Goal: Task Accomplishment & Management: Manage account settings

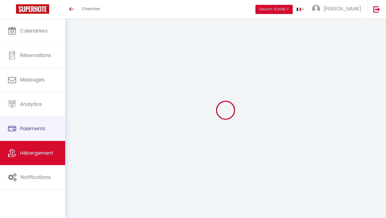
click at [47, 154] on span "Hébergement" at bounding box center [36, 152] width 33 height 7
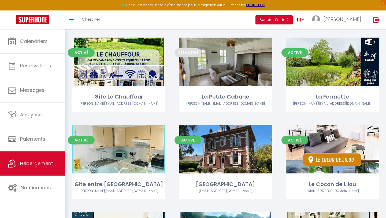
scroll to position [310, 0]
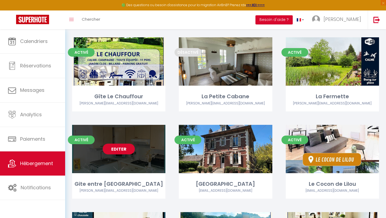
click at [127, 144] on link "Editer" at bounding box center [119, 149] width 32 height 11
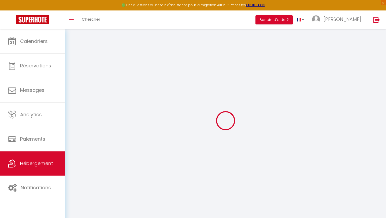
select select "+ 50 %"
select select "+ 45 %"
select select "13769-1117351326430443089"
select select
checkbox input "true"
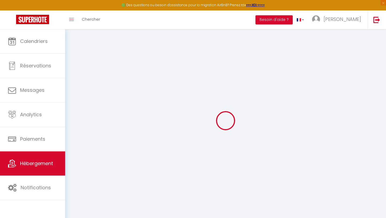
checkbox input "true"
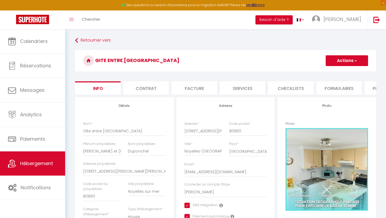
click at [374, 86] on li "Plateformes" at bounding box center [388, 87] width 46 height 13
select select
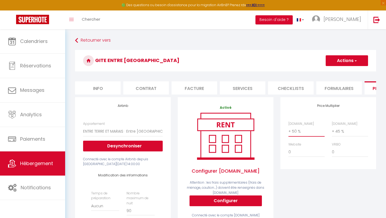
click at [298, 132] on select "0 + 1 % + 2 % + 3 % + 4 % + 5 % + 6 % + 7 % + 8 % + 9 %" at bounding box center [307, 131] width 36 height 10
click at [339, 63] on button "Actions" at bounding box center [347, 60] width 42 height 11
click at [336, 73] on link "Enregistrer" at bounding box center [347, 72] width 42 height 7
select select "EUR"
select select
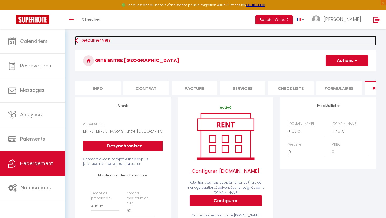
click at [81, 40] on link "Retourner vers" at bounding box center [225, 41] width 301 height 10
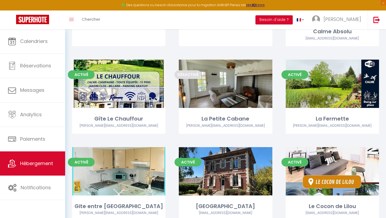
scroll to position [288, 0]
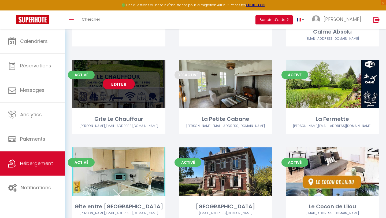
click at [127, 83] on div "Editer" at bounding box center [118, 84] width 93 height 48
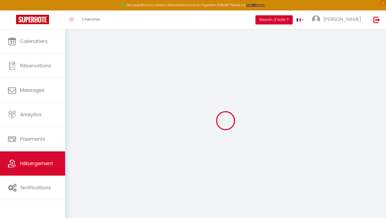
select select
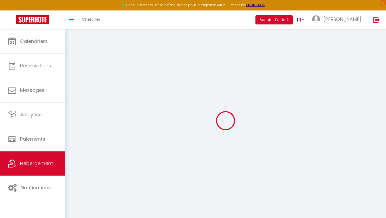
select select
checkbox input "false"
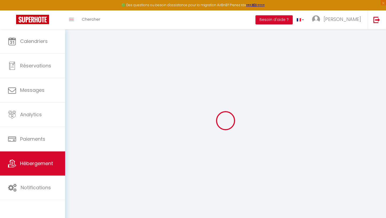
select select
type input "Gîte Le Chauffour"
type input "[PERSON_NAME]"
type input "Delommel"
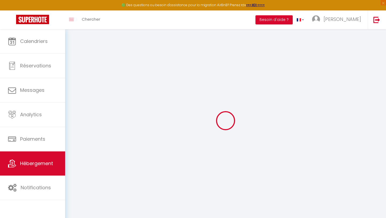
type input "[STREET_ADDRESS]"
type input "80120"
type input "Rue"
select select "houses"
select select "11"
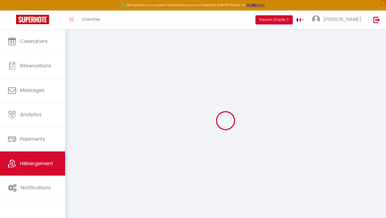
select select "4"
type input "300"
type input "190"
type input "500"
select select
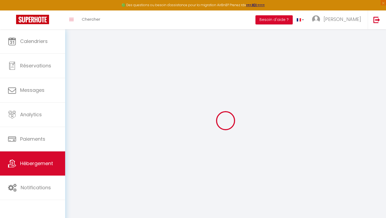
select select
type input "1031 route de [GEOGRAPHIC_DATA]"
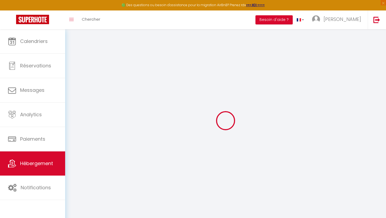
type input "80120"
type input "Rue"
type input "[EMAIL_ADDRESS][DOMAIN_NAME]"
select select "15337"
checkbox input "true"
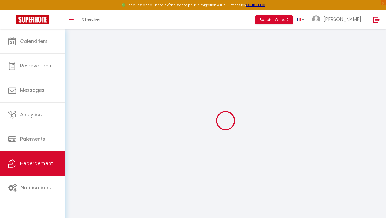
checkbox input "true"
type input "0"
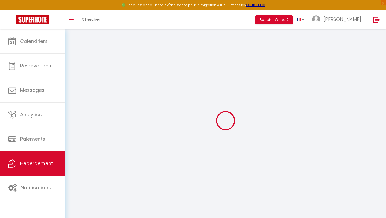
type input "0"
select select
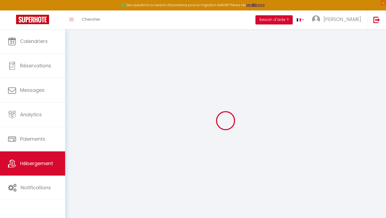
select select
checkbox input "true"
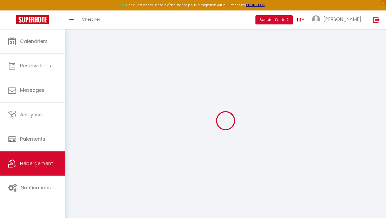
checkbox input "true"
select select
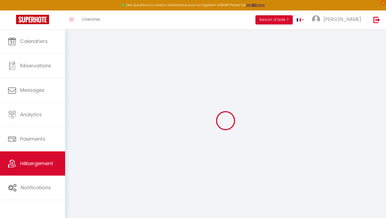
select select
checkbox input "true"
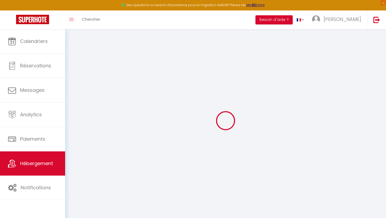
checkbox input "true"
select select
checkbox input "true"
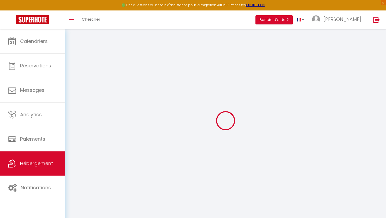
checkbox input "true"
select select
checkbox input "true"
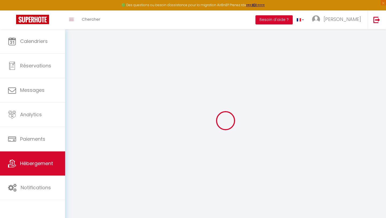
checkbox input "true"
select select
select select "EUR"
select select
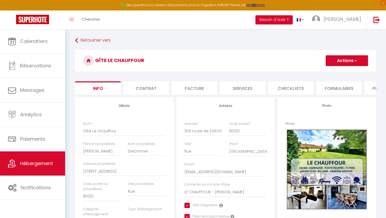
click at [371, 84] on li "Plateformes" at bounding box center [388, 87] width 46 height 13
select select
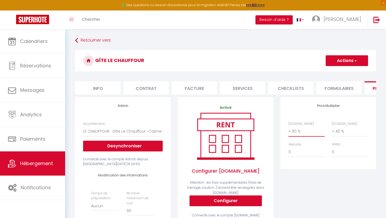
click at [305, 132] on select "0 + 1 % + 2 % + 3 % + 4 % + 5 % + 6 % + 7 % + 8 % + 9 %" at bounding box center [307, 131] width 36 height 10
select select "+ 50 %"
select select
click at [337, 62] on button "Actions" at bounding box center [347, 60] width 42 height 11
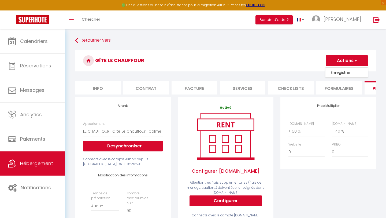
click at [335, 72] on link "Enregistrer" at bounding box center [347, 72] width 42 height 7
select select
select select "EUR"
select select
click at [340, 62] on button "Actions" at bounding box center [347, 60] width 42 height 11
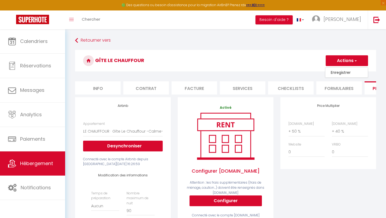
click at [334, 74] on link "Enregistrer" at bounding box center [347, 72] width 42 height 7
select select
select select "EUR"
select select
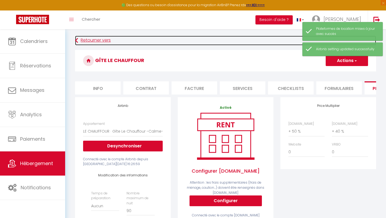
click at [93, 42] on link "Retourner vers" at bounding box center [225, 41] width 301 height 10
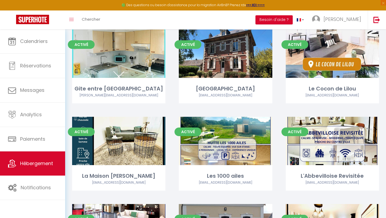
scroll to position [405, 0]
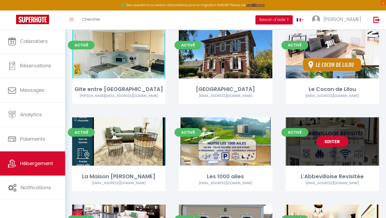
click at [331, 136] on link "Editer" at bounding box center [333, 141] width 32 height 11
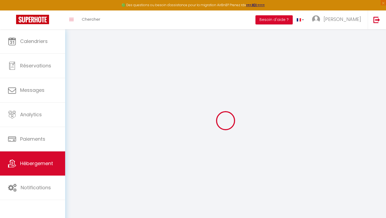
select select "13770-1379534289368938812"
select select "+ 30 %"
select select "+ 45 %"
select select
checkbox input "true"
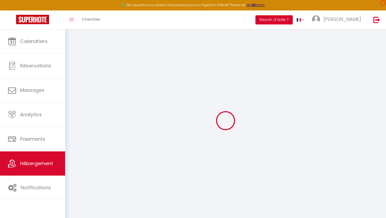
checkbox input "true"
checkbox input "false"
select select "EUR"
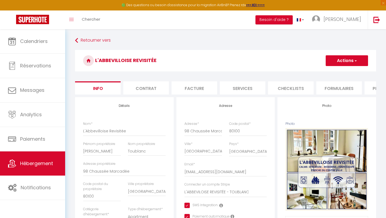
click at [371, 88] on li "Plateformes" at bounding box center [388, 87] width 46 height 13
select select
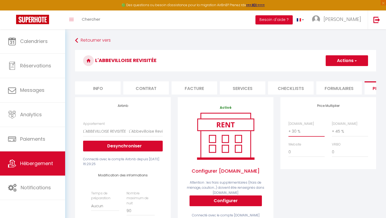
click at [295, 131] on select "0 + 1 % + 2 % + 3 % + 4 % + 5 % + 6 % + 7 % + 8 % + 9 %" at bounding box center [307, 131] width 36 height 10
select select "+ 50 %"
select select
click at [339, 61] on button "Actions" at bounding box center [347, 60] width 42 height 11
click at [332, 74] on link "Enregistrer" at bounding box center [347, 72] width 42 height 7
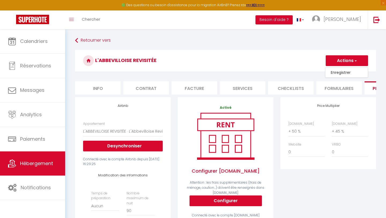
select select "EUR"
select select
click at [294, 133] on select "0 + 1 % + 2 % + 3 % + 4 % + 5 % + 6 % + 7 % + 8 % + 9 %" at bounding box center [307, 131] width 36 height 10
select select "+ 57 %"
select select
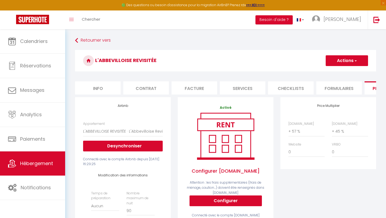
click at [340, 59] on button "Actions" at bounding box center [347, 60] width 42 height 11
click at [334, 72] on link "Enregistrer" at bounding box center [347, 72] width 42 height 7
select select "EUR"
select select
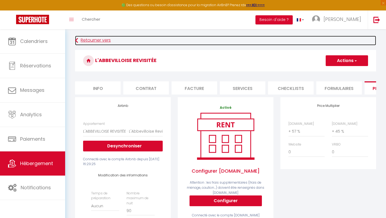
click at [84, 39] on link "Retourner vers" at bounding box center [225, 41] width 301 height 10
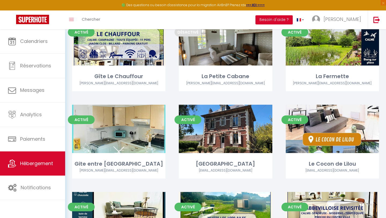
scroll to position [332, 0]
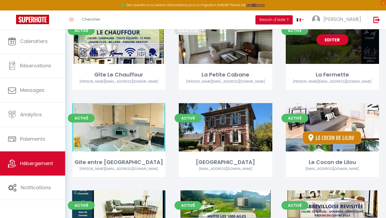
click at [328, 45] on div "Editer" at bounding box center [332, 40] width 93 height 48
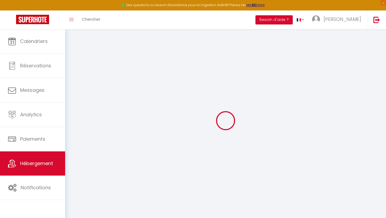
select select
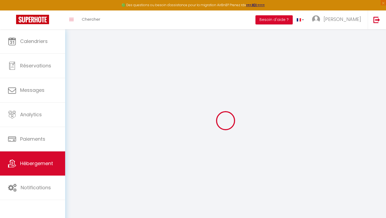
select select
checkbox input "false"
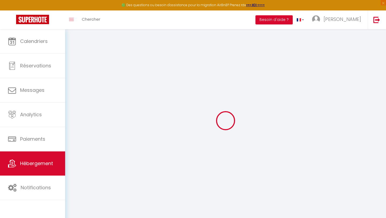
select select
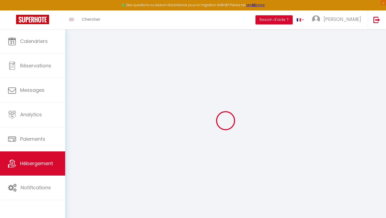
select select
checkbox input "false"
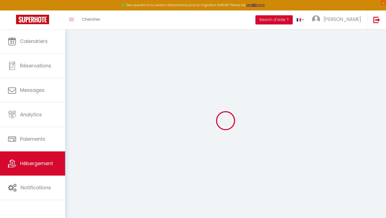
checkbox input "false"
select select
type input "La Fermette"
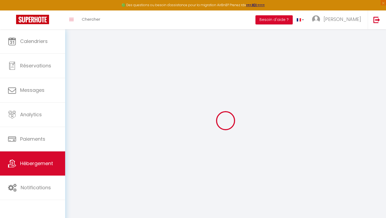
type input "[PERSON_NAME]"
type input "Pavaux"
type input "[STREET_ADDRESS]"
type input "80120"
type input "Favières"
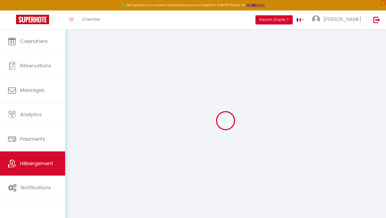
select select "houses"
select select "6"
select select "2"
type input "95"
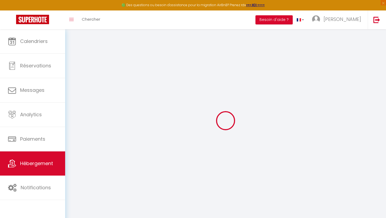
type input "500"
select select
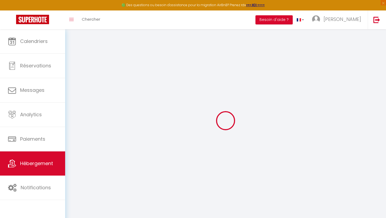
select select
type input "[STREET_ADDRESS]"
type input "80120"
type input "Favières"
type input "[EMAIL_ADDRESS][DOMAIN_NAME]"
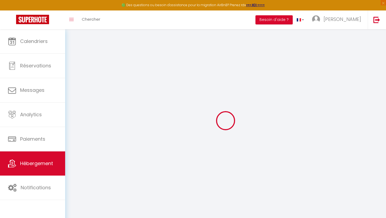
select select "10947"
checkbox input "true"
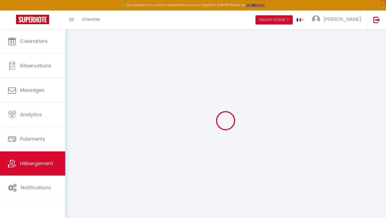
type input "0"
select select
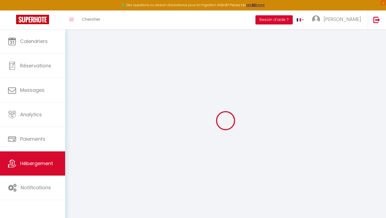
select select
checkbox input "true"
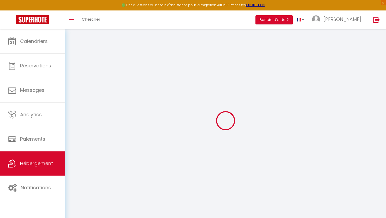
checkbox input "true"
select select
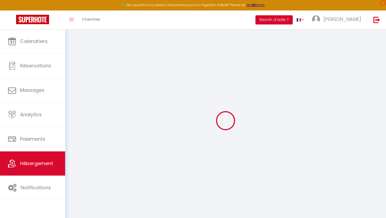
select select
checkbox input "true"
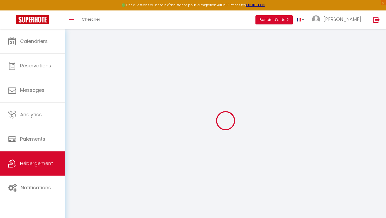
checkbox input "true"
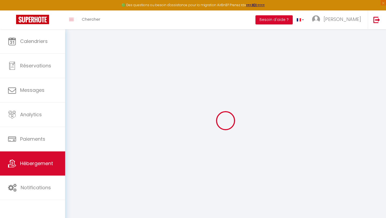
checkbox input "true"
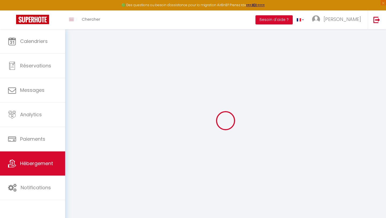
select select
checkbox input "true"
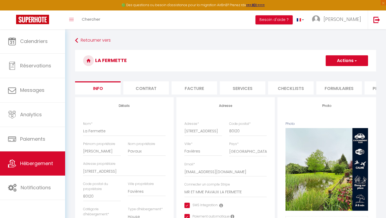
click at [370, 88] on li "Plateformes" at bounding box center [388, 87] width 46 height 13
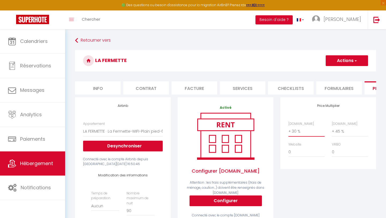
click at [294, 133] on select "0 + 1 % + 2 % + 3 % + 4 % + 5 % + 6 % + 7 % + 8 % + 9 %" at bounding box center [307, 131] width 36 height 10
click at [331, 61] on button "Actions" at bounding box center [347, 60] width 42 height 11
click at [333, 75] on link "Enregistrer" at bounding box center [347, 72] width 42 height 7
click at [299, 127] on select "0 + 1 % + 2 % + 3 % + 4 % + 5 % + 6 % + 7 % + 8 % + 9 %" at bounding box center [307, 131] width 36 height 10
click at [338, 59] on button "Actions" at bounding box center [347, 60] width 42 height 11
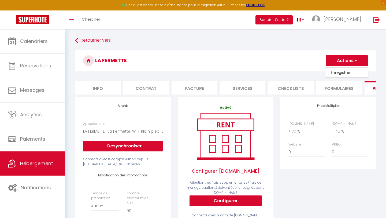
click at [337, 72] on link "Enregistrer" at bounding box center [347, 72] width 42 height 7
click at [335, 59] on button "Actions" at bounding box center [347, 60] width 42 height 11
click at [334, 72] on link "Enregistrer" at bounding box center [347, 72] width 42 height 7
